Goal: Information Seeking & Learning: Compare options

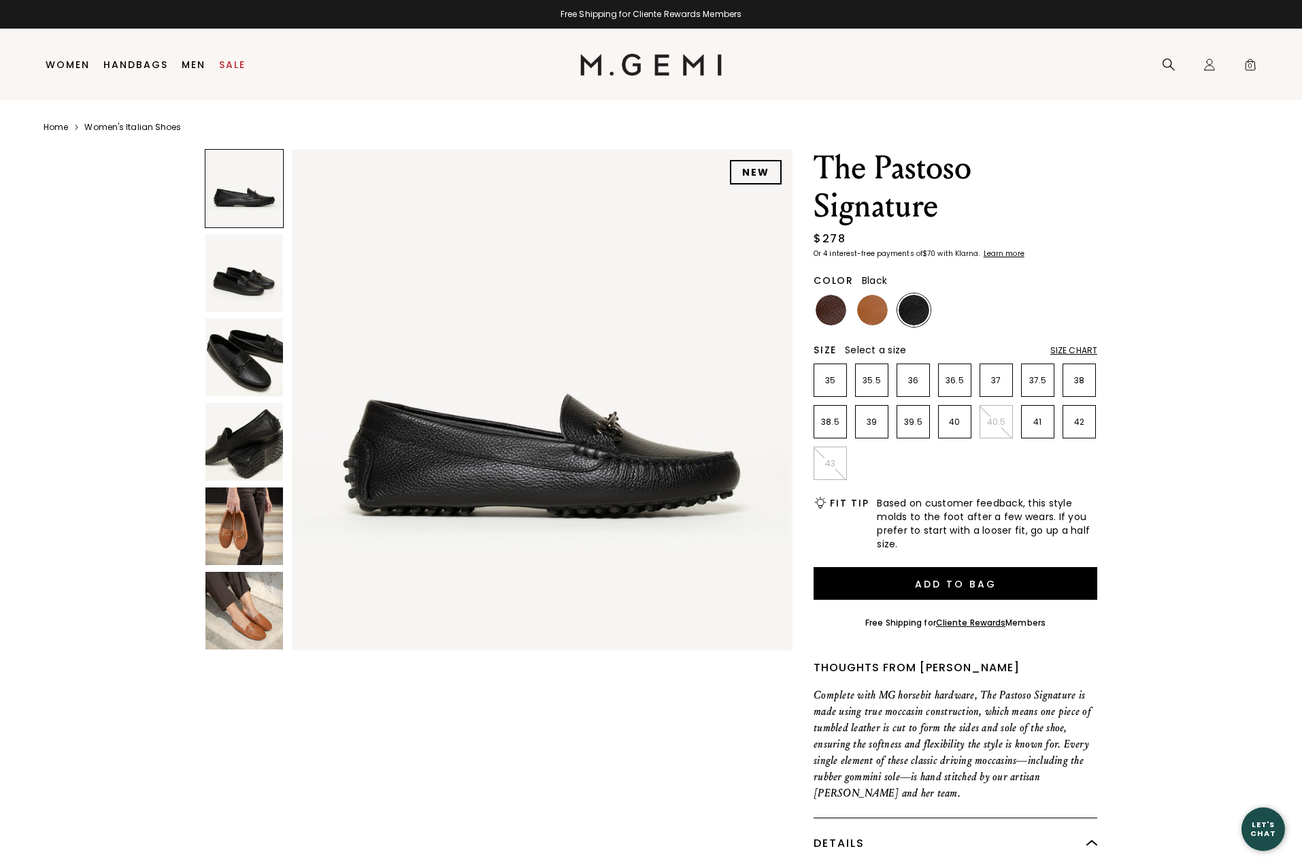
click at [257, 281] on img at bounding box center [244, 273] width 78 height 78
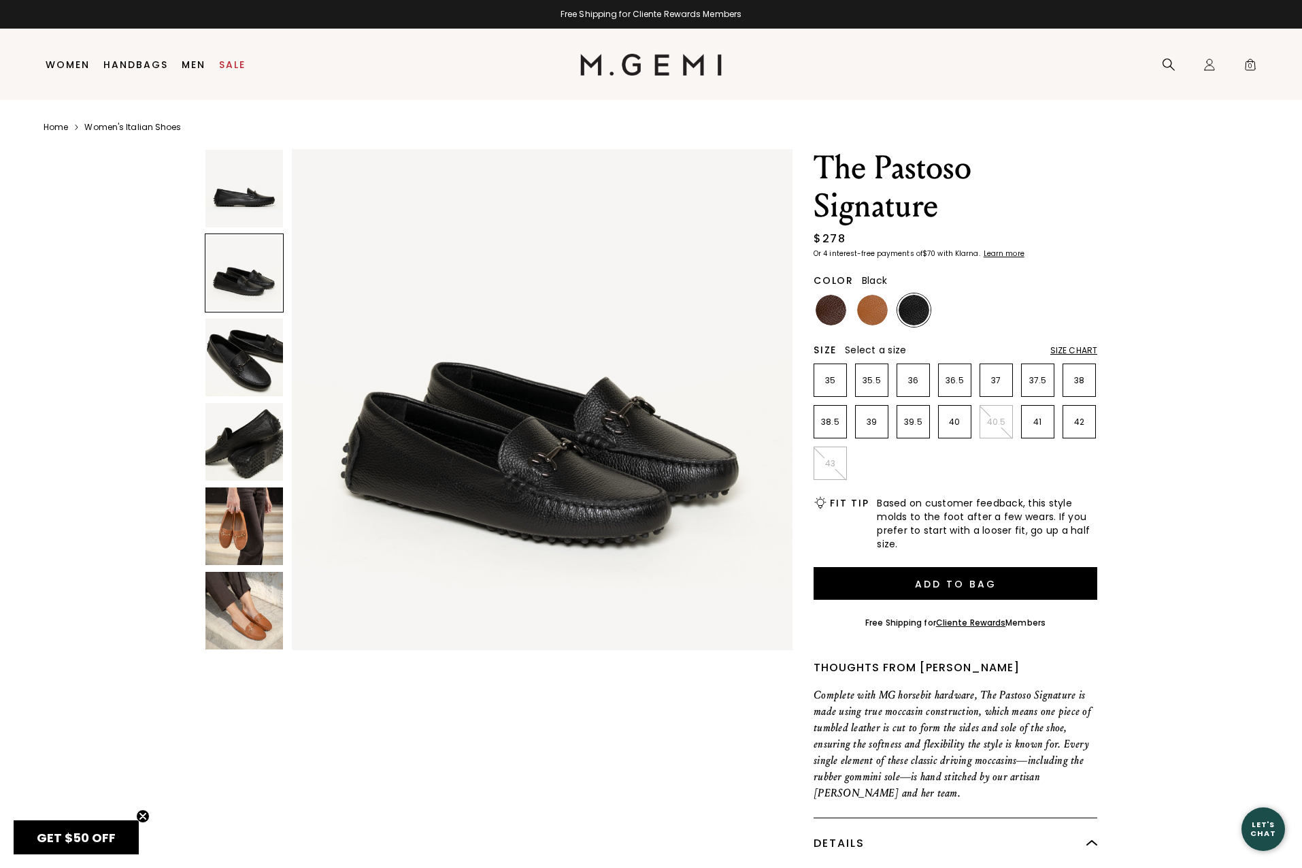
click at [242, 350] on img at bounding box center [244, 357] width 78 height 78
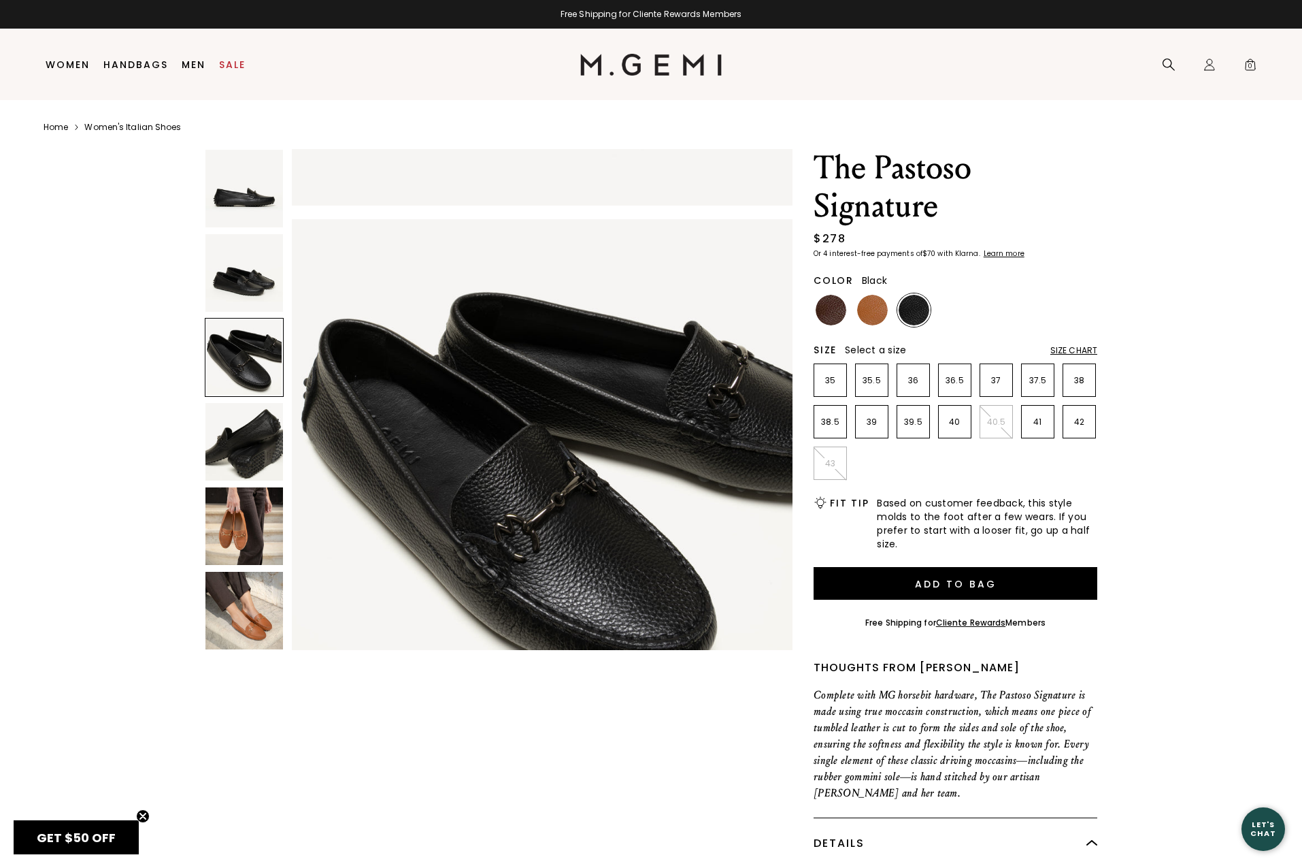
scroll to position [1029, 0]
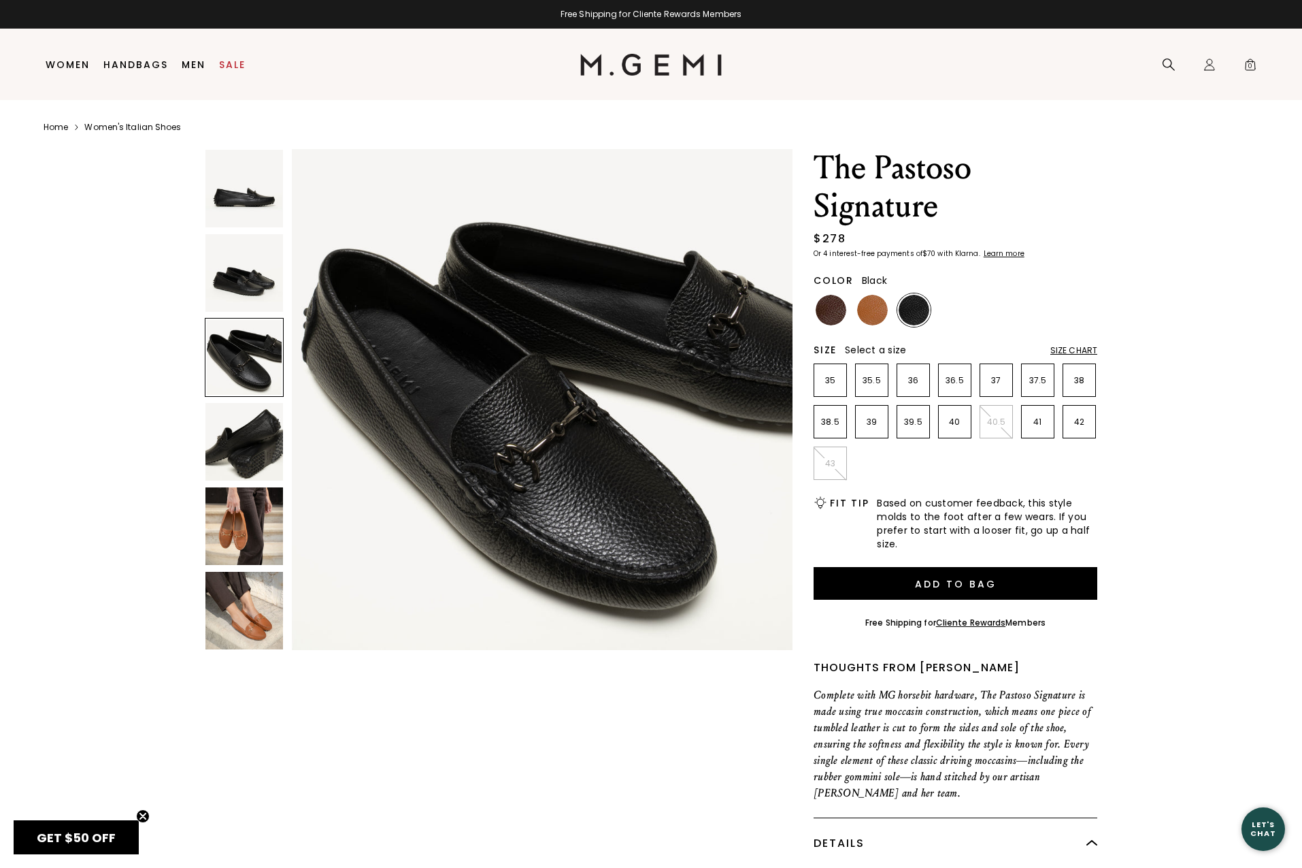
click at [250, 439] on img at bounding box center [244, 442] width 78 height 78
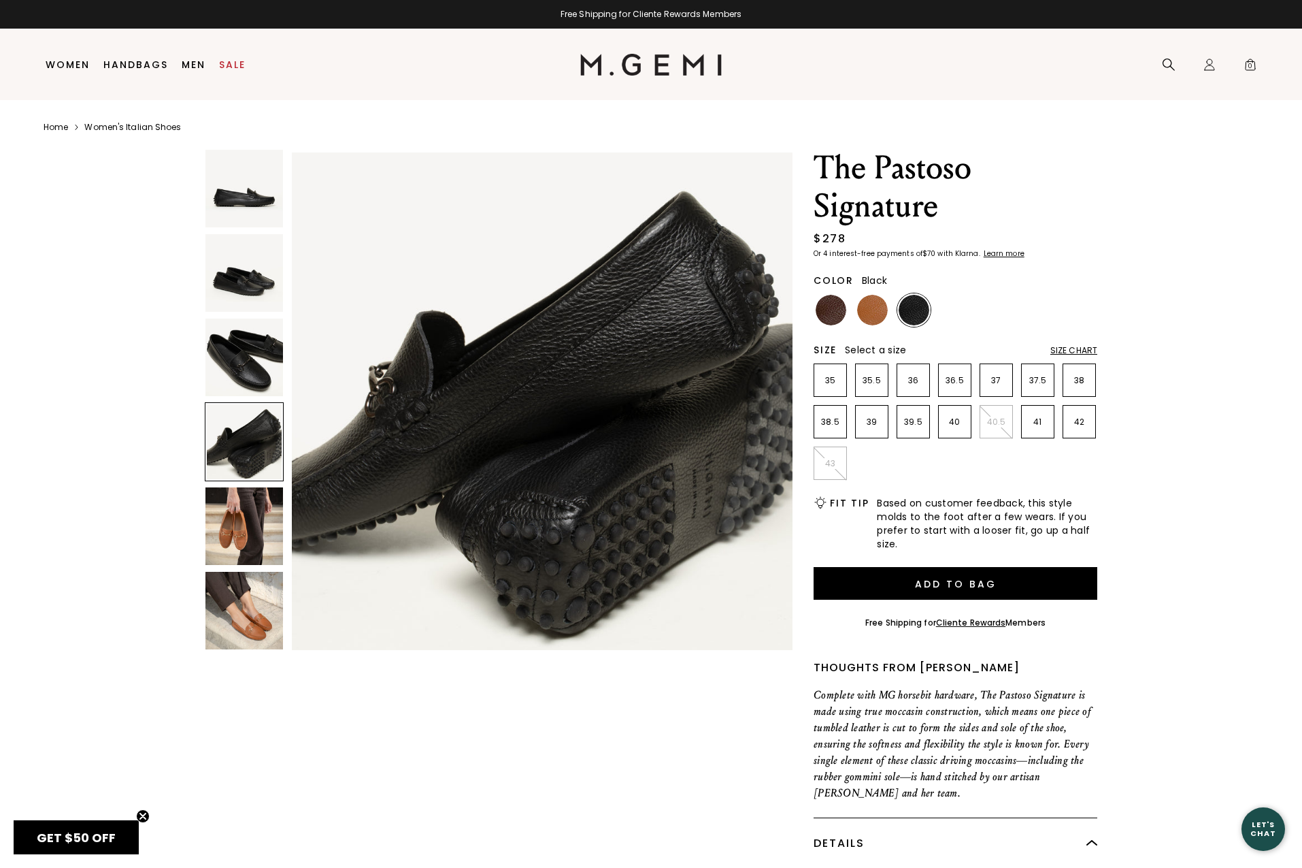
scroll to position [1543, 0]
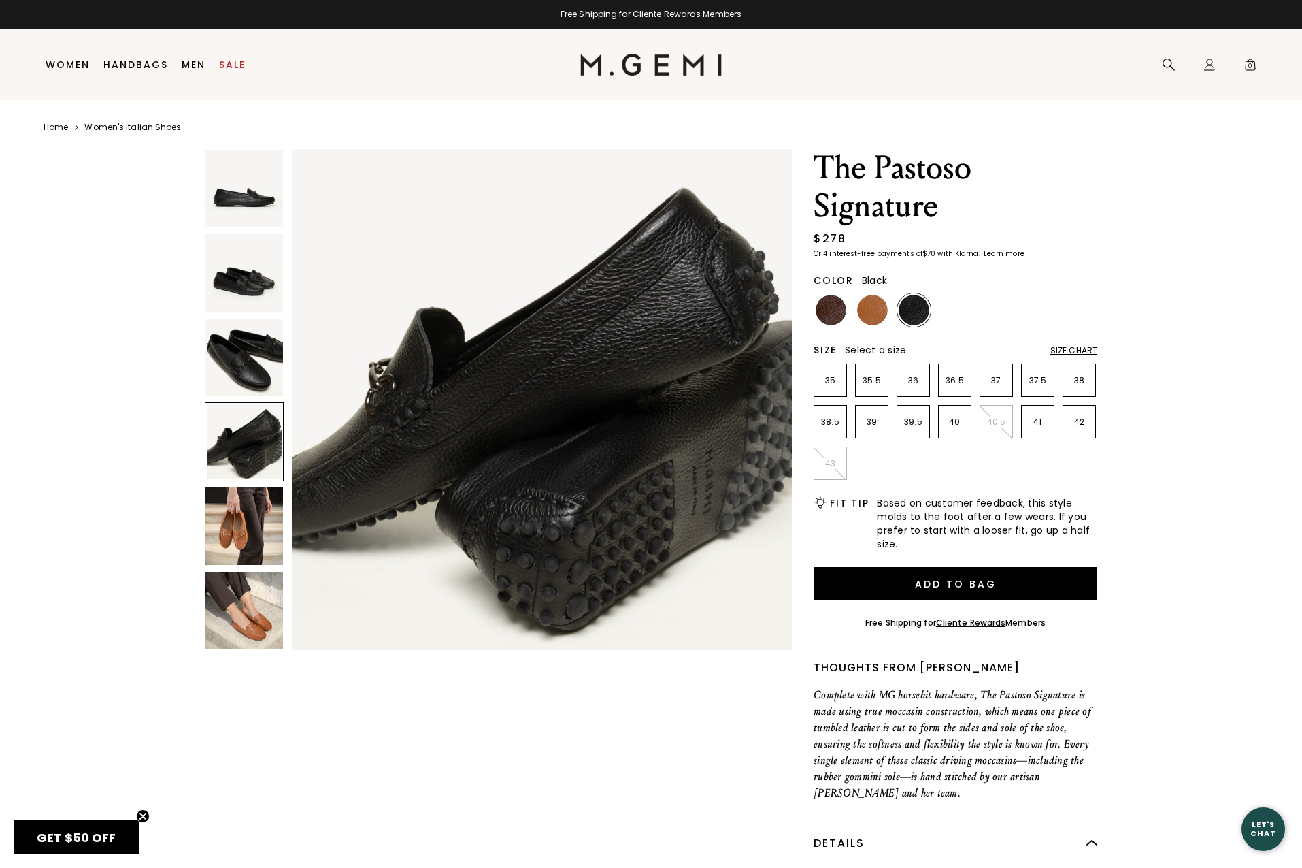
click at [246, 286] on img at bounding box center [244, 273] width 78 height 78
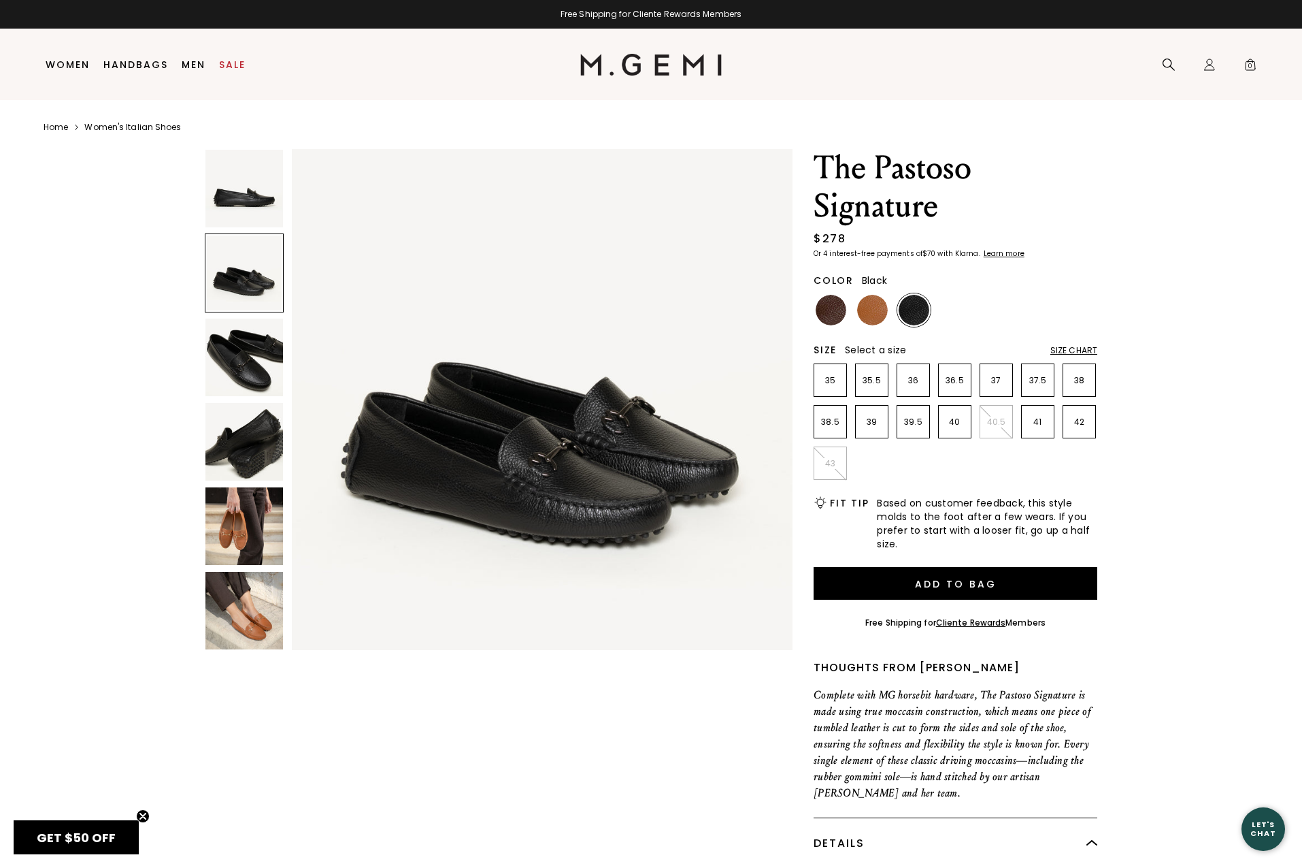
click at [248, 533] on img at bounding box center [244, 526] width 78 height 78
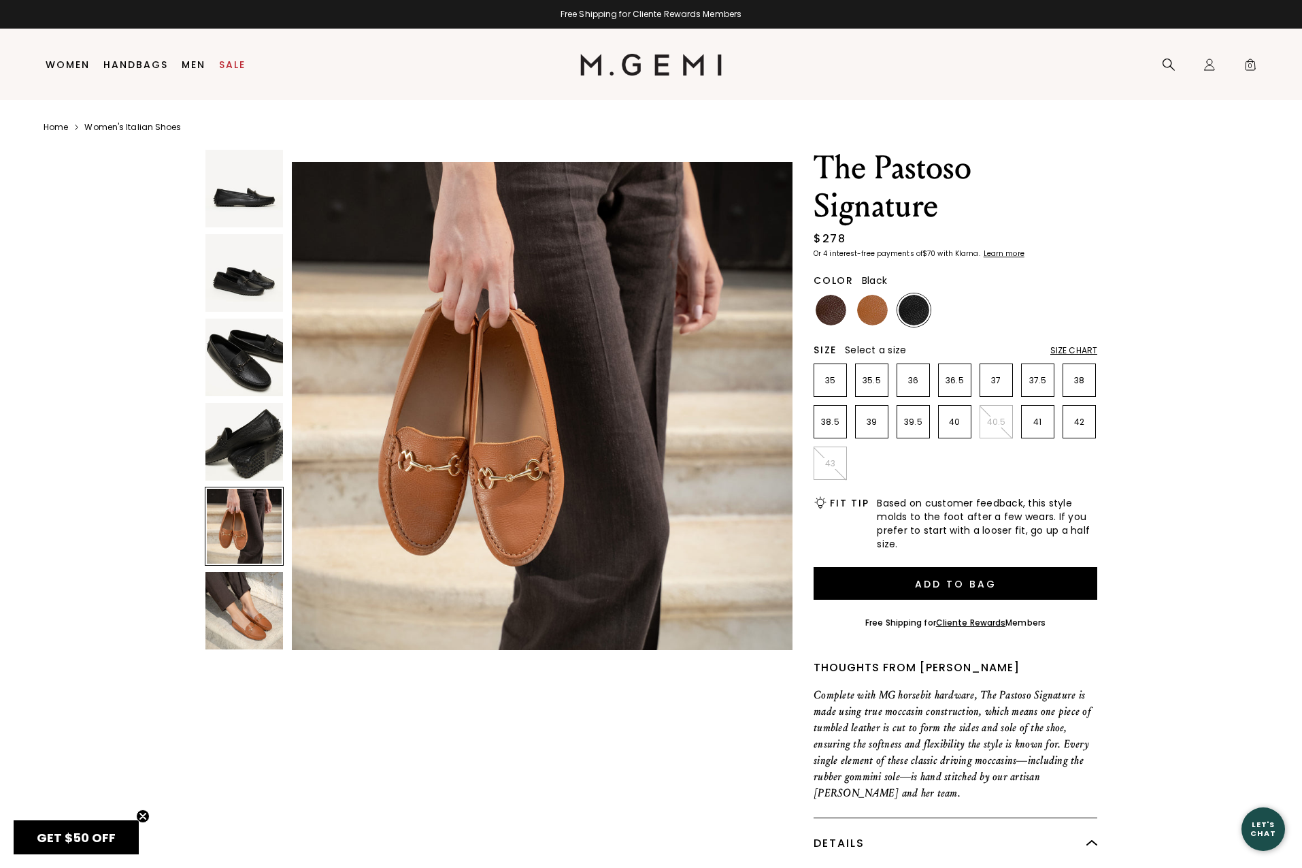
scroll to position [2058, 0]
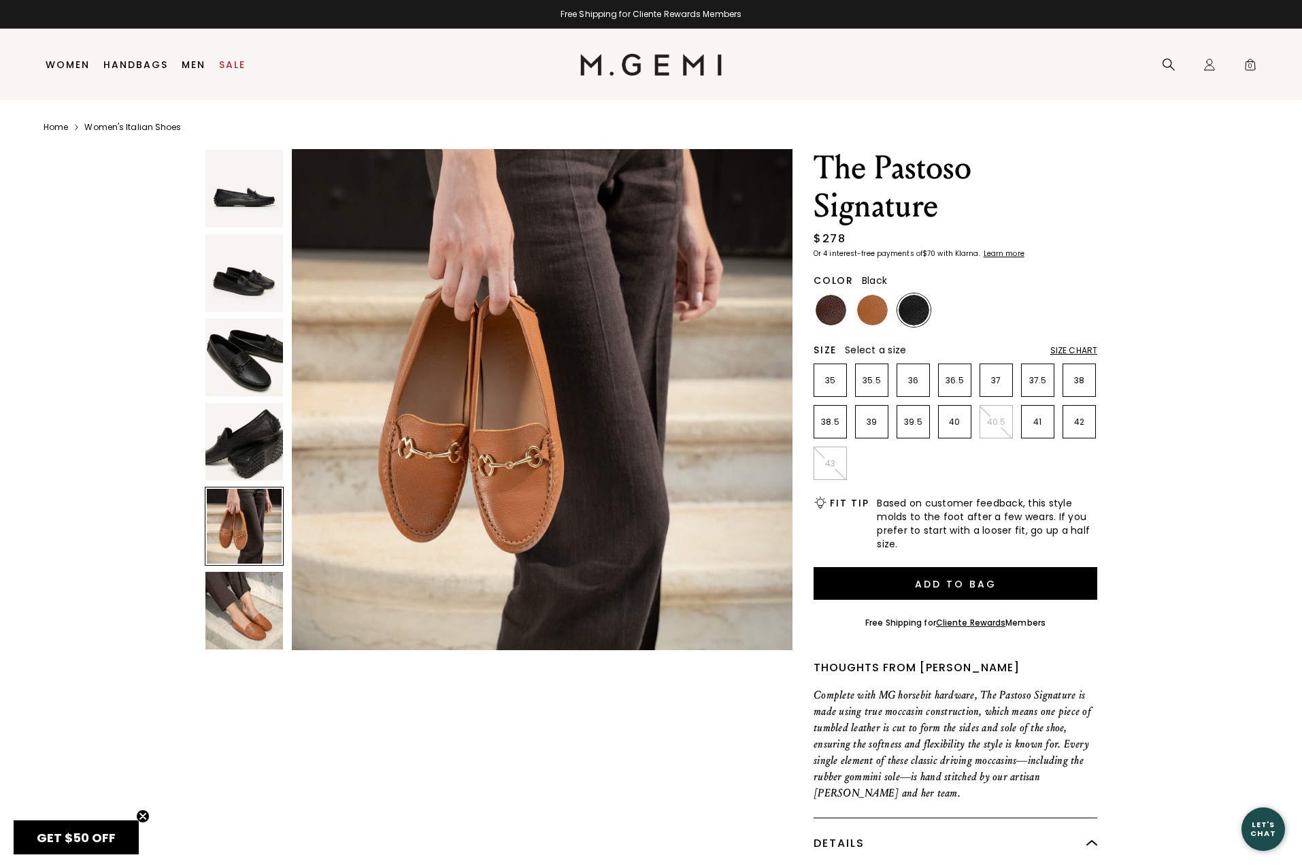
click at [240, 618] on img at bounding box center [244, 611] width 78 height 78
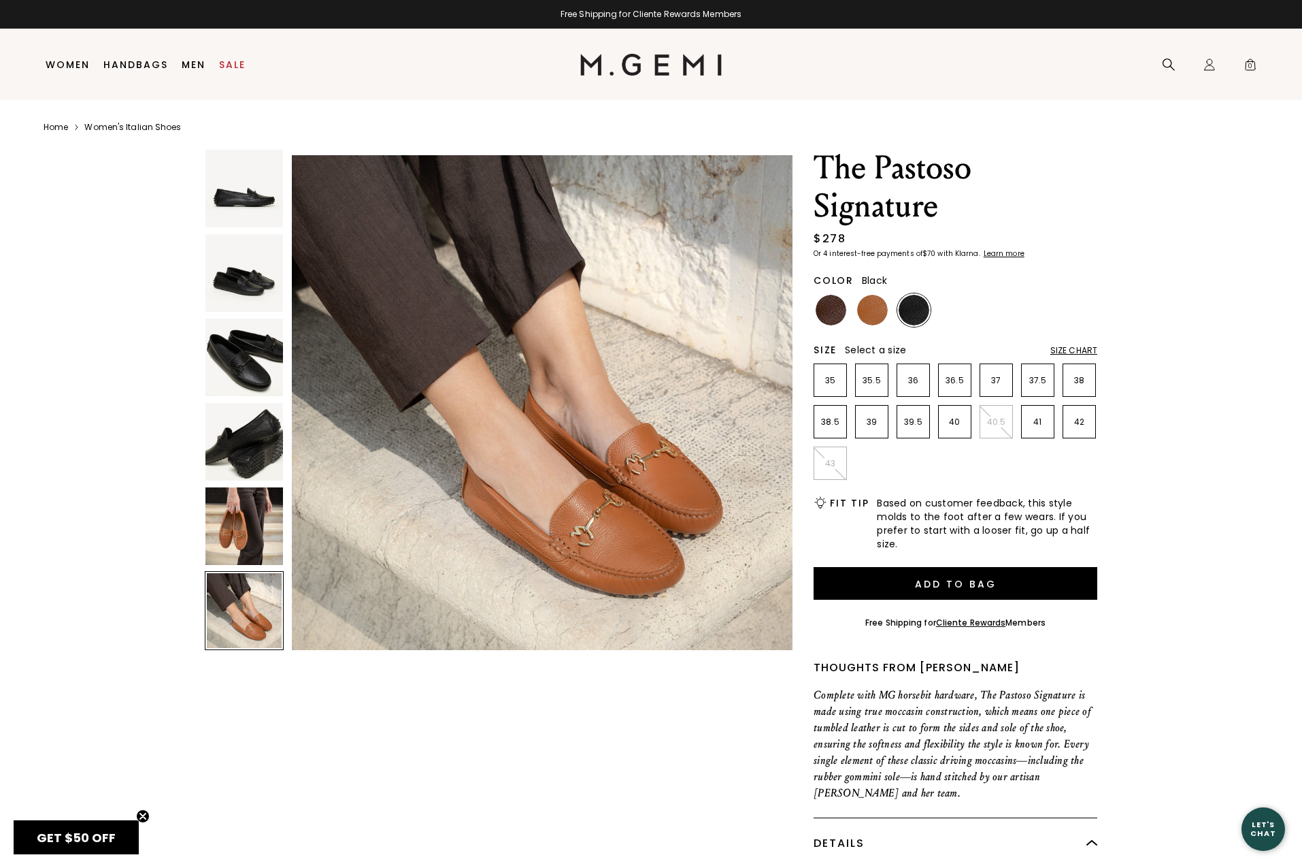
scroll to position [2572, 0]
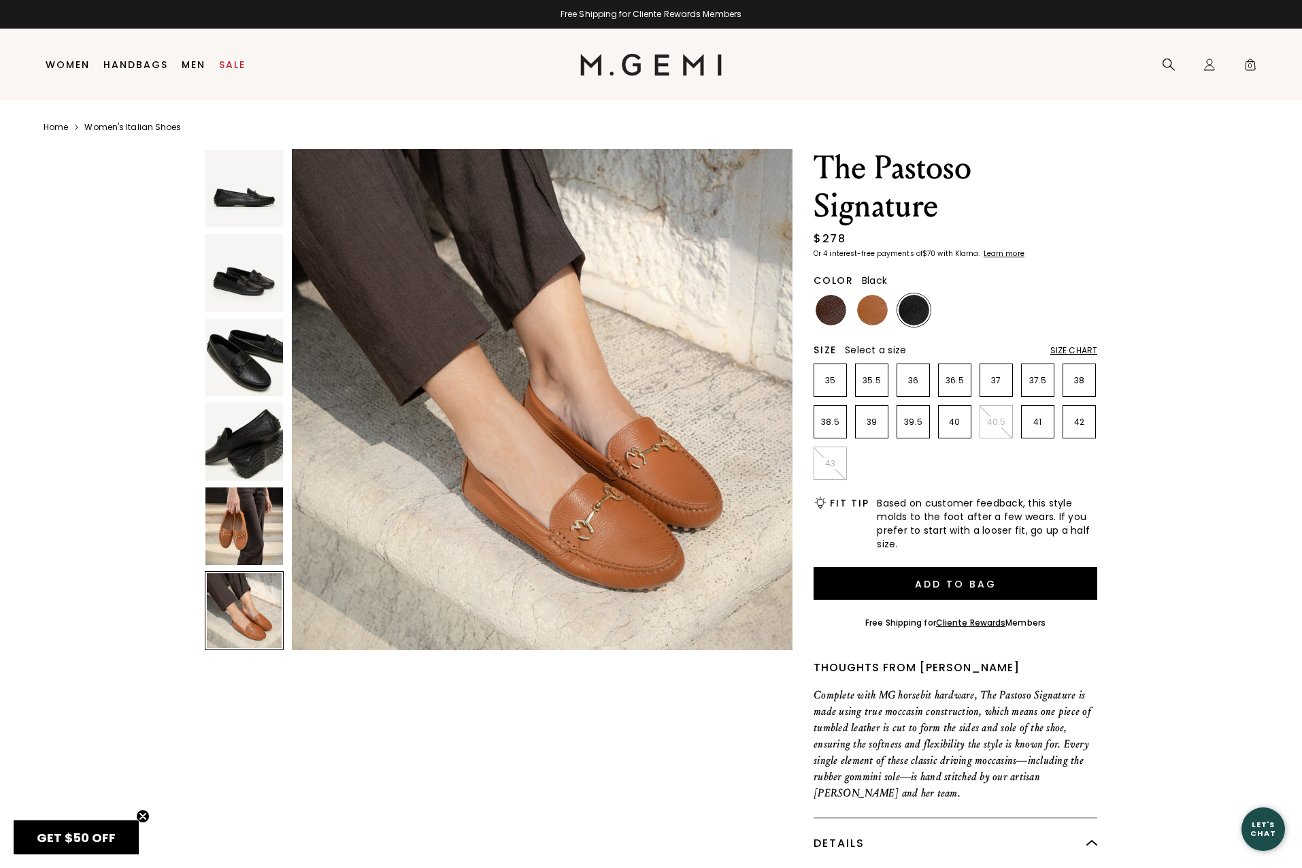
click at [237, 286] on img at bounding box center [244, 273] width 78 height 78
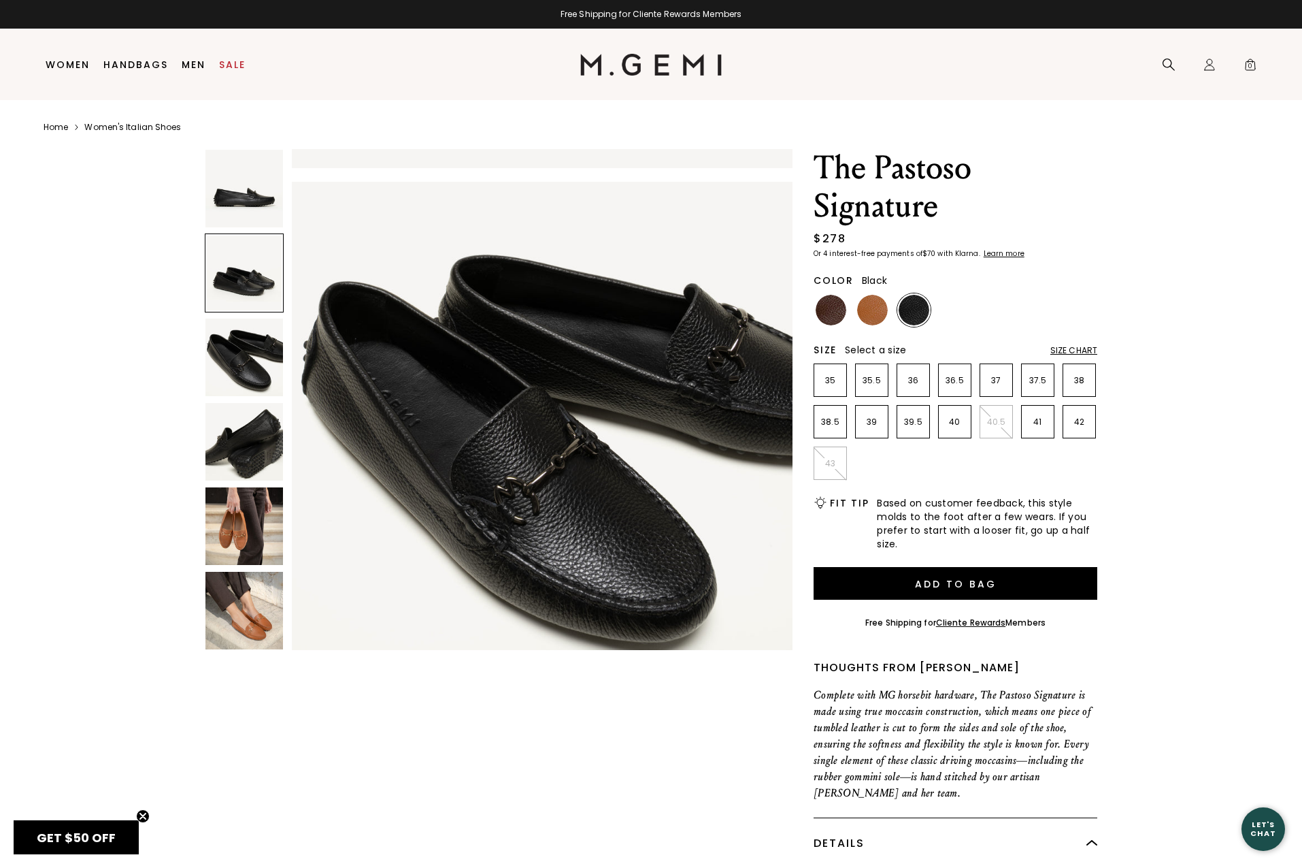
scroll to position [514, 0]
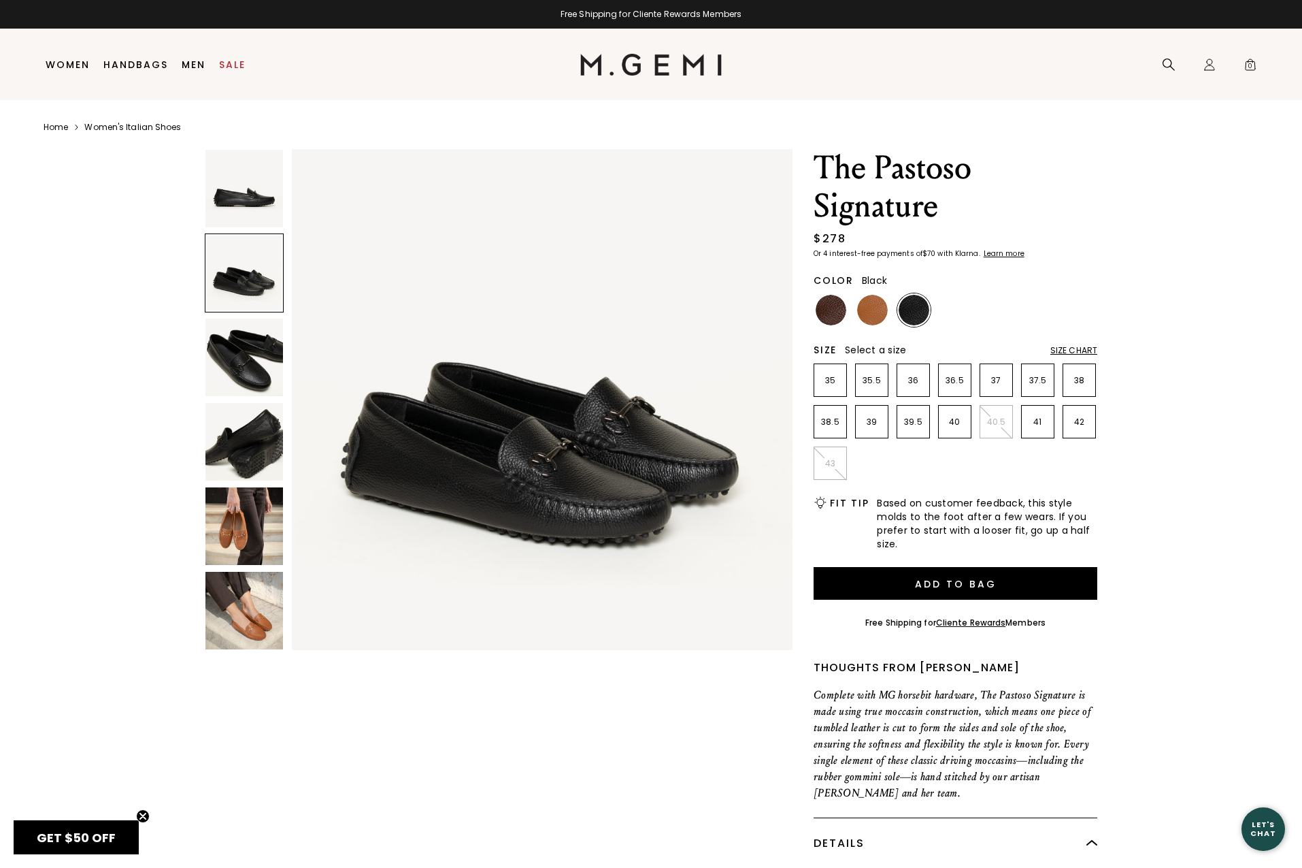
click at [252, 436] on img at bounding box center [244, 442] width 78 height 78
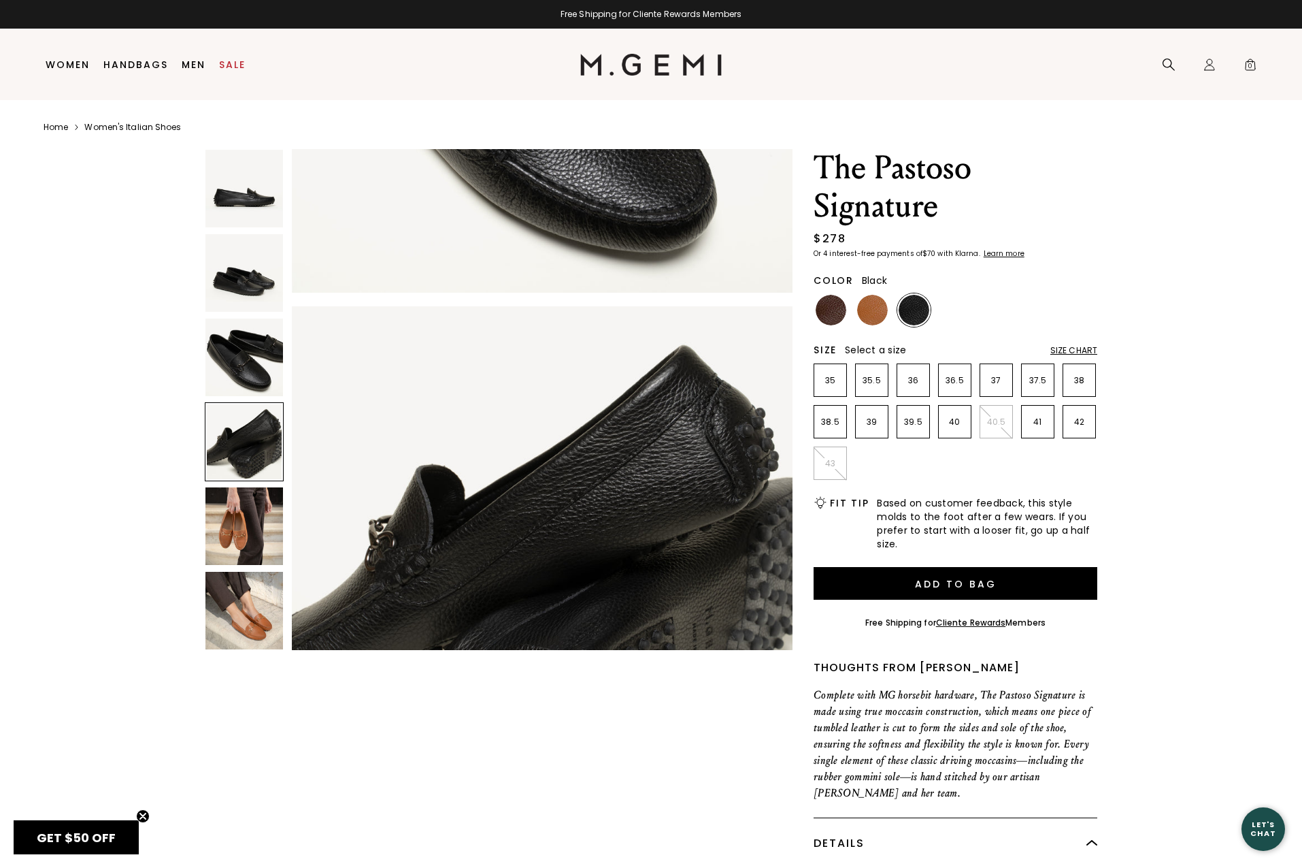
scroll to position [1543, 0]
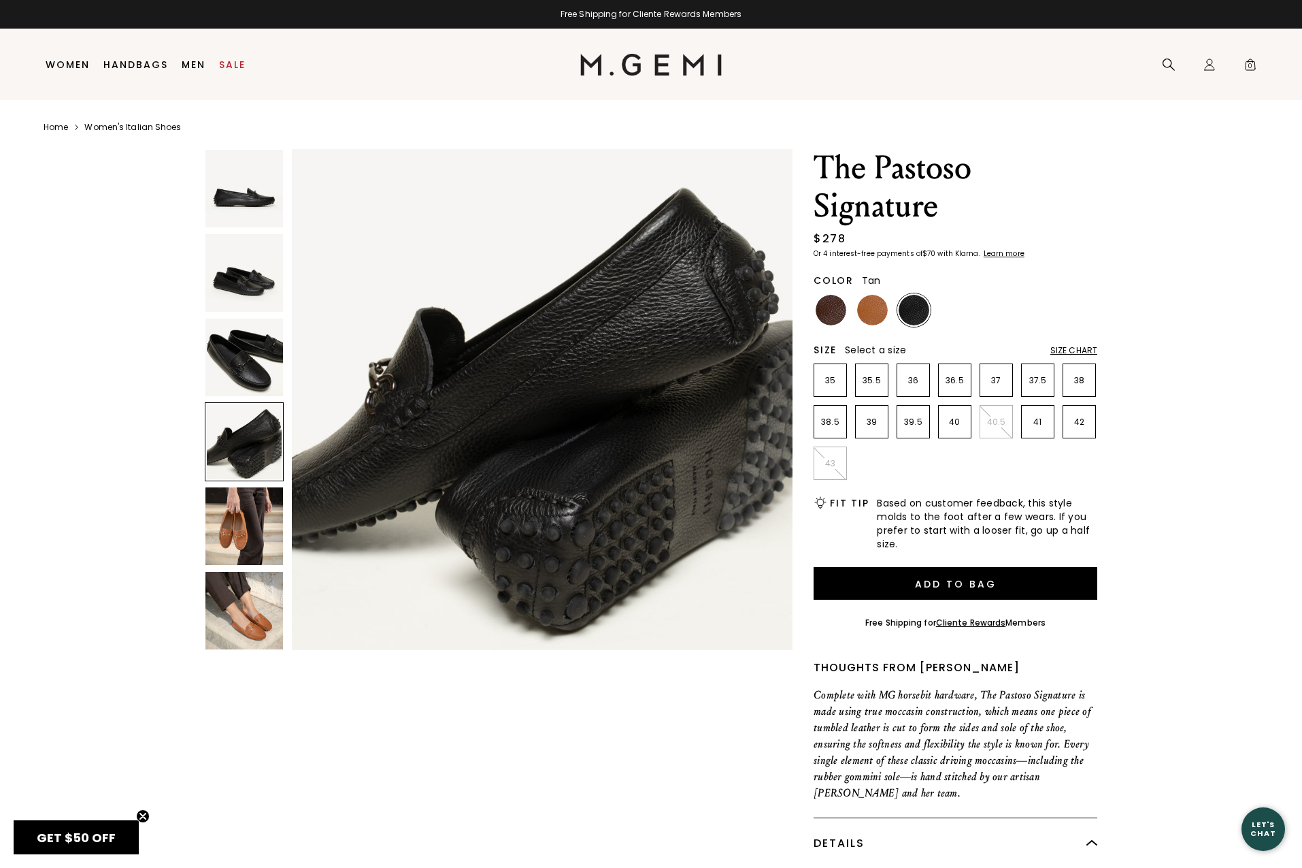
click at [869, 306] on img at bounding box center [872, 310] width 31 height 31
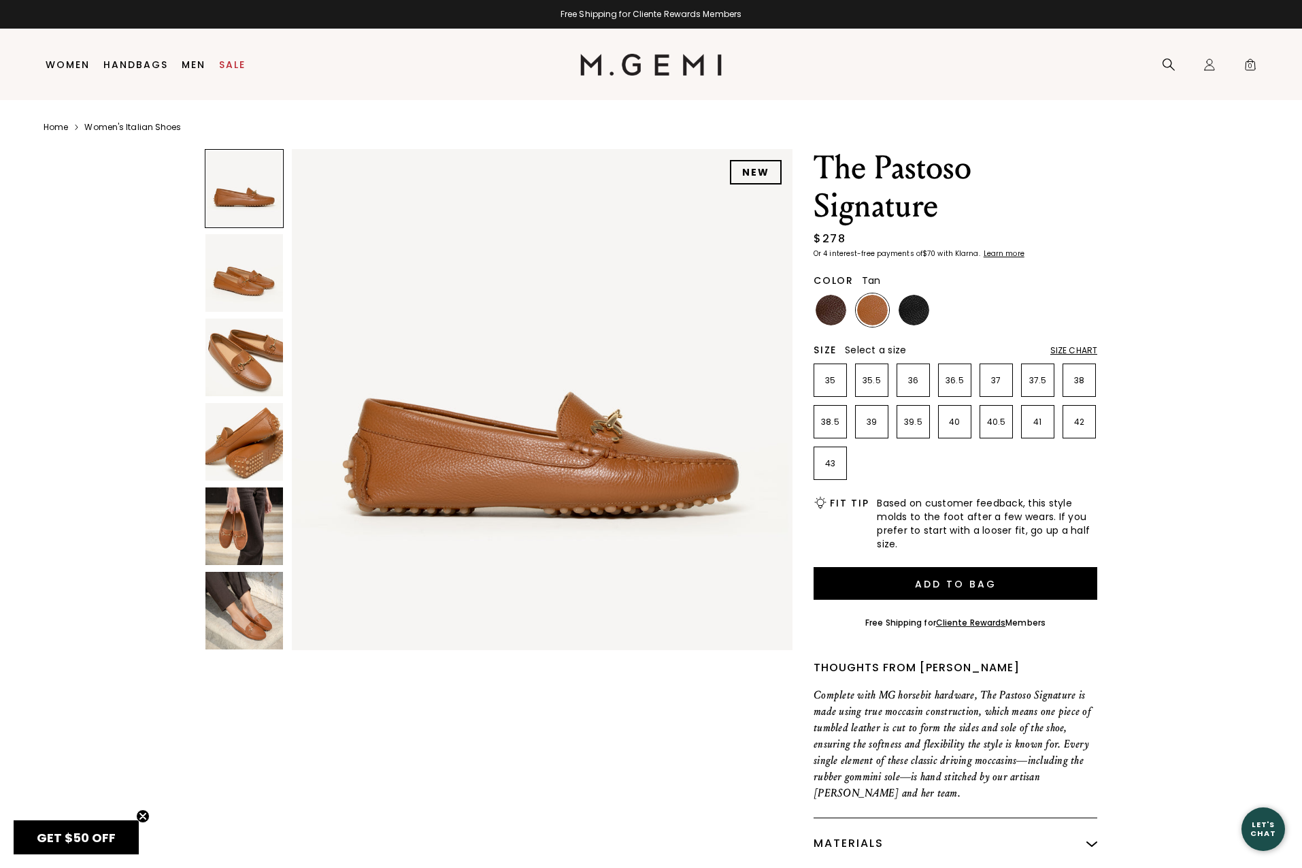
click at [261, 453] on img at bounding box center [244, 442] width 78 height 78
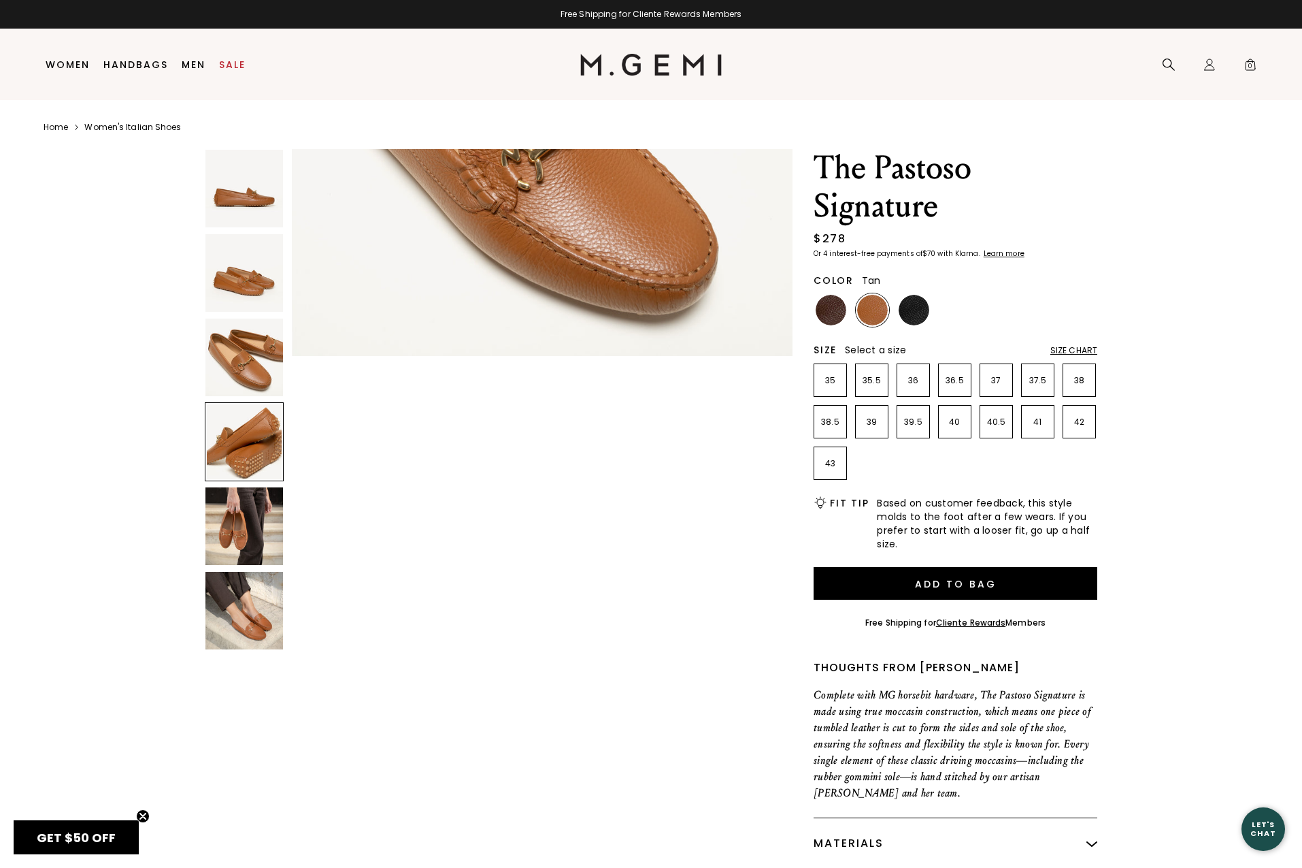
scroll to position [1543, 0]
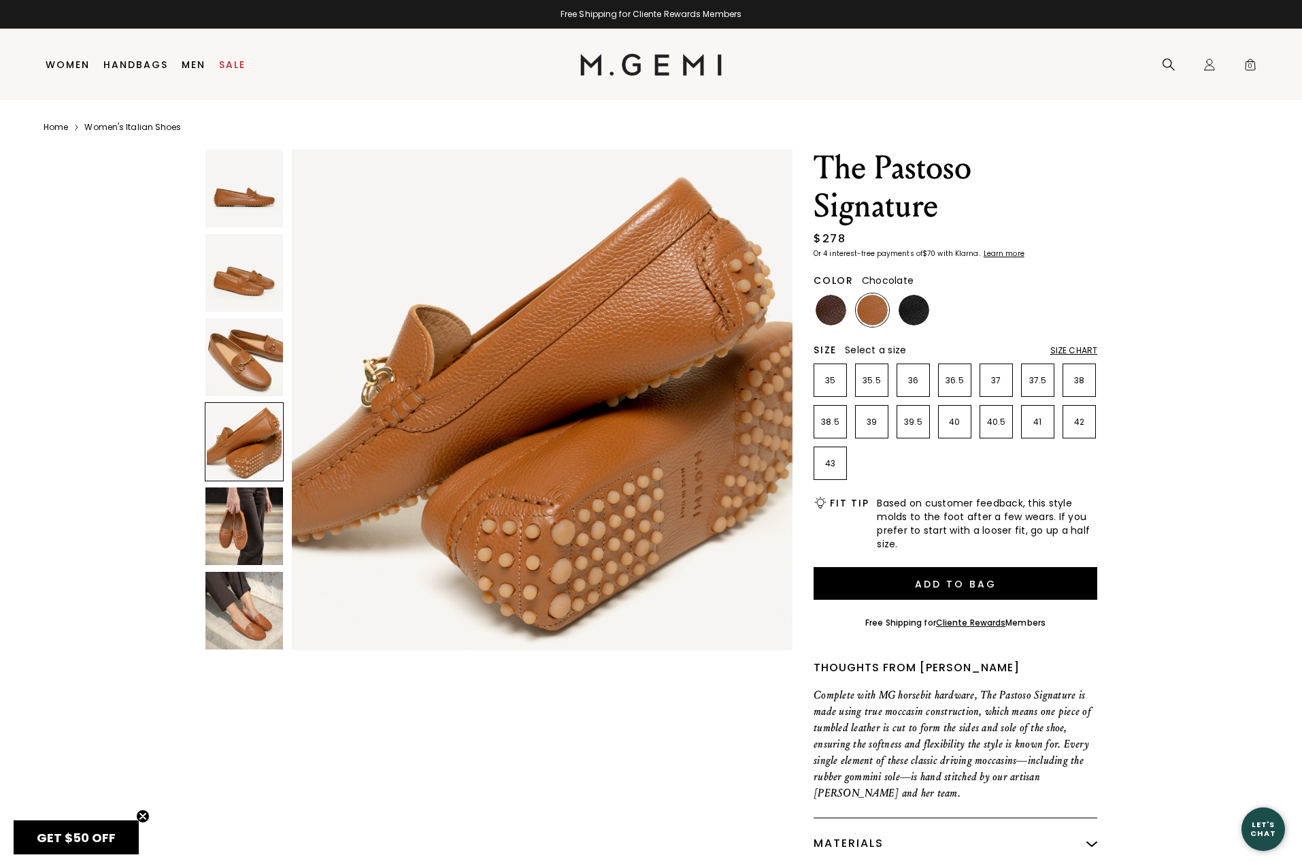
click at [837, 307] on img at bounding box center [831, 310] width 31 height 31
